Goal: Obtain resource: Obtain resource

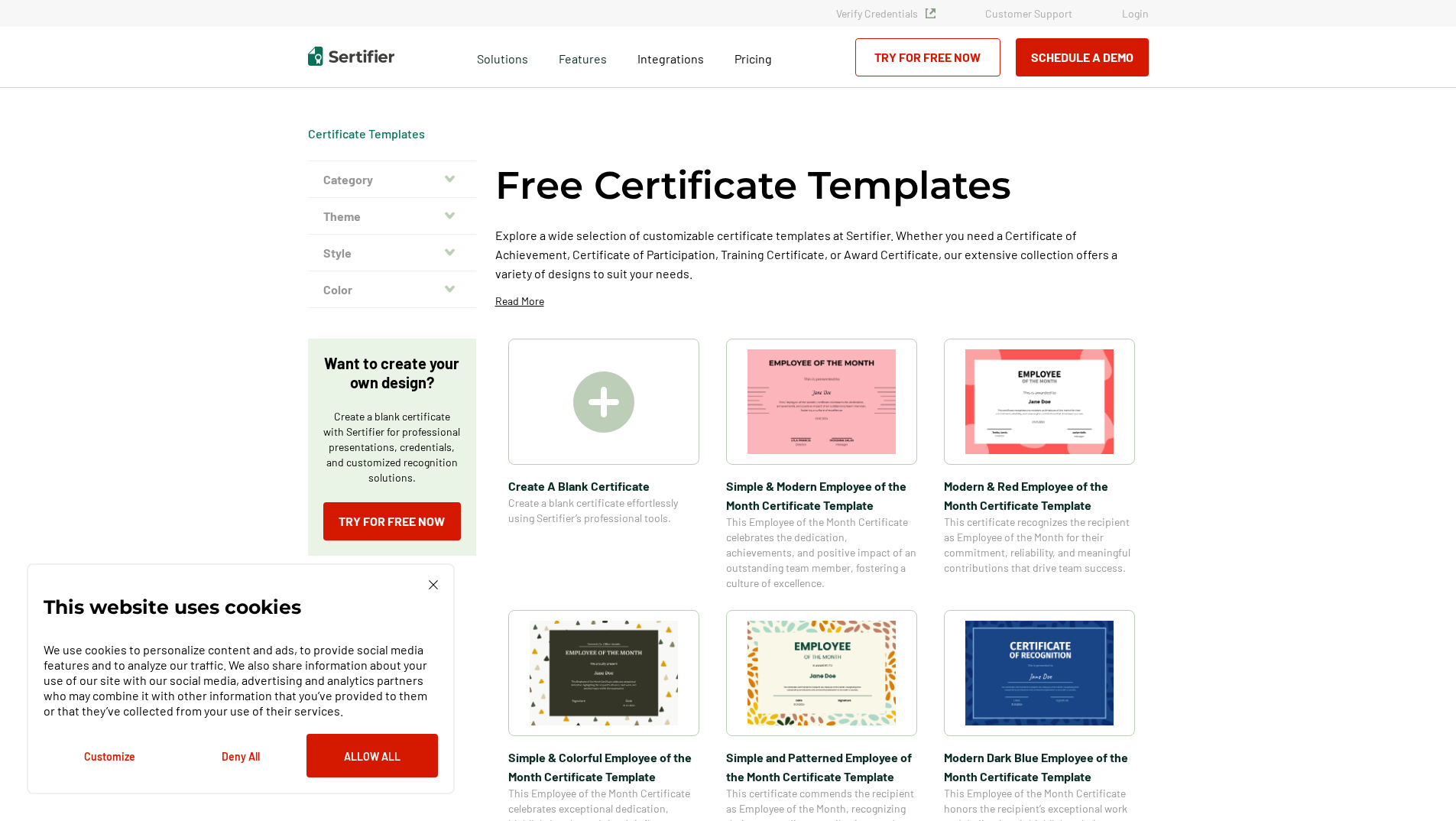
click at [1067, 647] on img at bounding box center [1039, 673] width 148 height 105
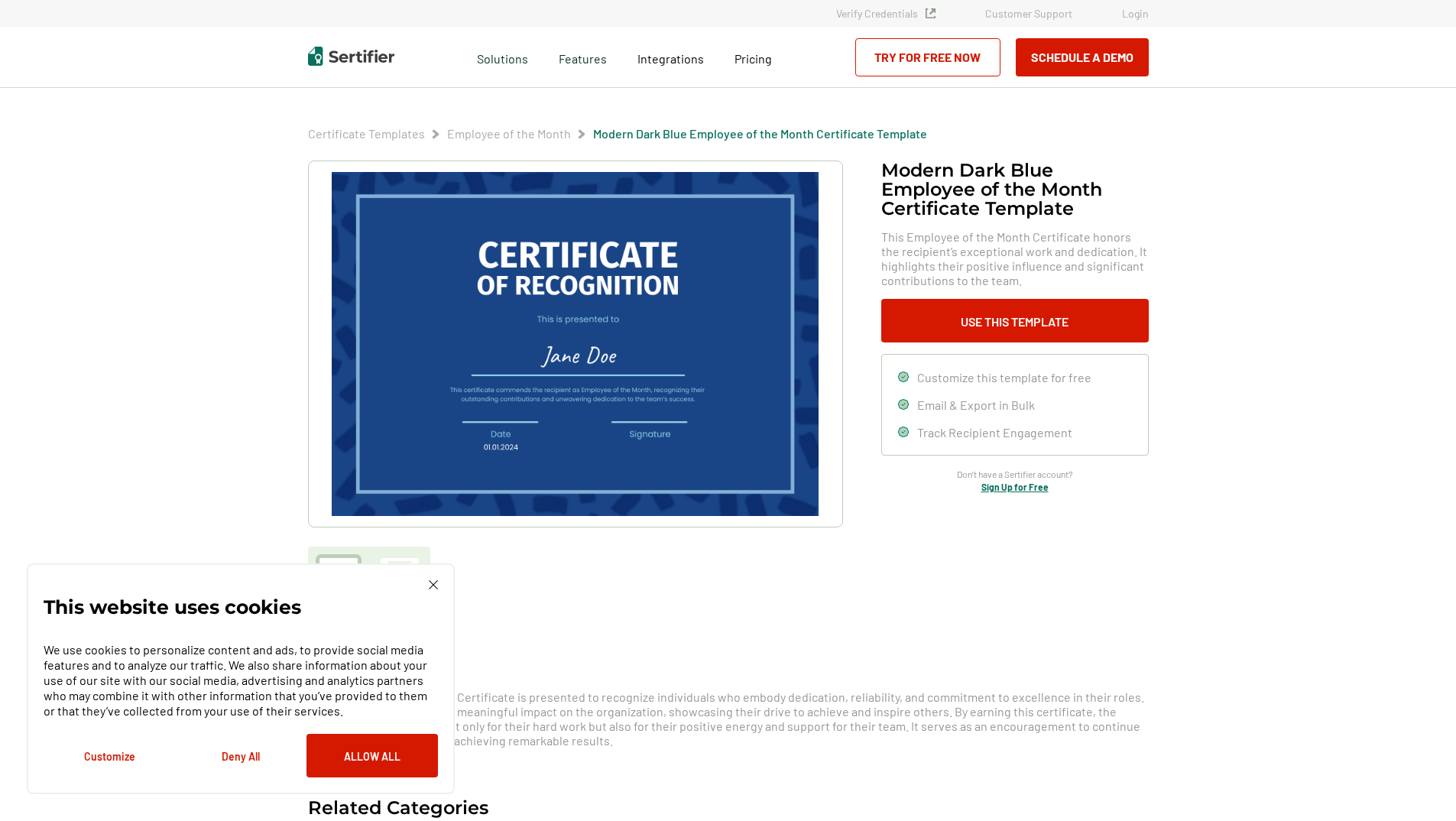
click at [635, 361] on img at bounding box center [575, 344] width 486 height 344
click at [638, 358] on img at bounding box center [575, 344] width 486 height 344
click at [1028, 304] on button "Use This Template" at bounding box center [1015, 321] width 268 height 44
